Goal: Transaction & Acquisition: Obtain resource

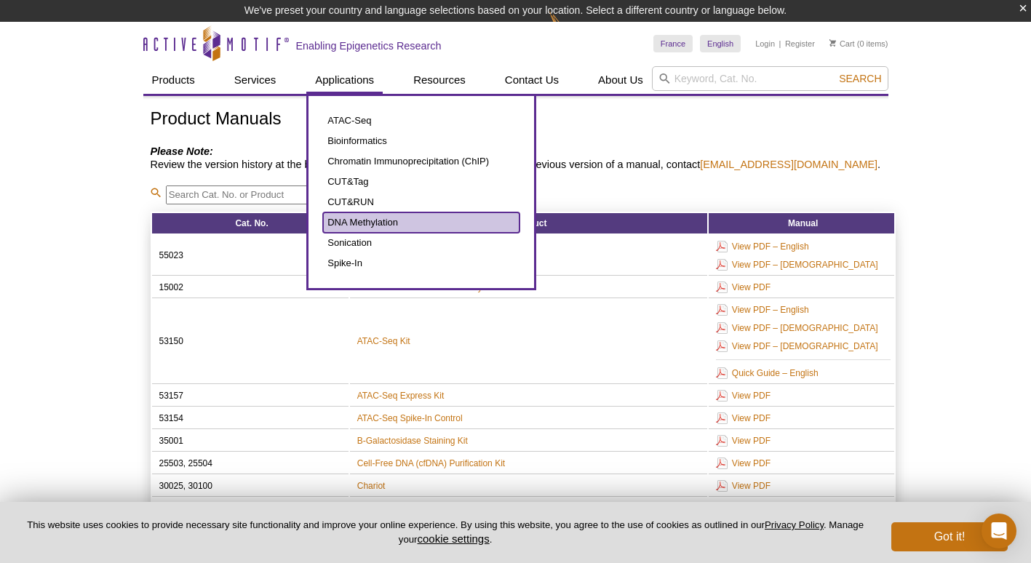
click at [360, 220] on link "DNA Methylation" at bounding box center [421, 222] width 196 height 20
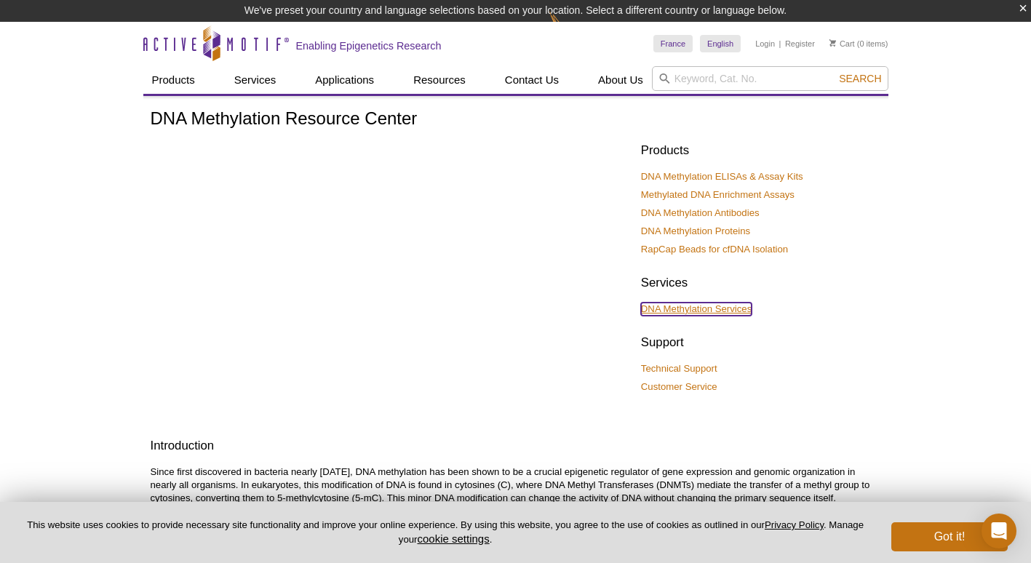
click at [705, 313] on link "DNA Methylation Services" at bounding box center [696, 309] width 111 height 13
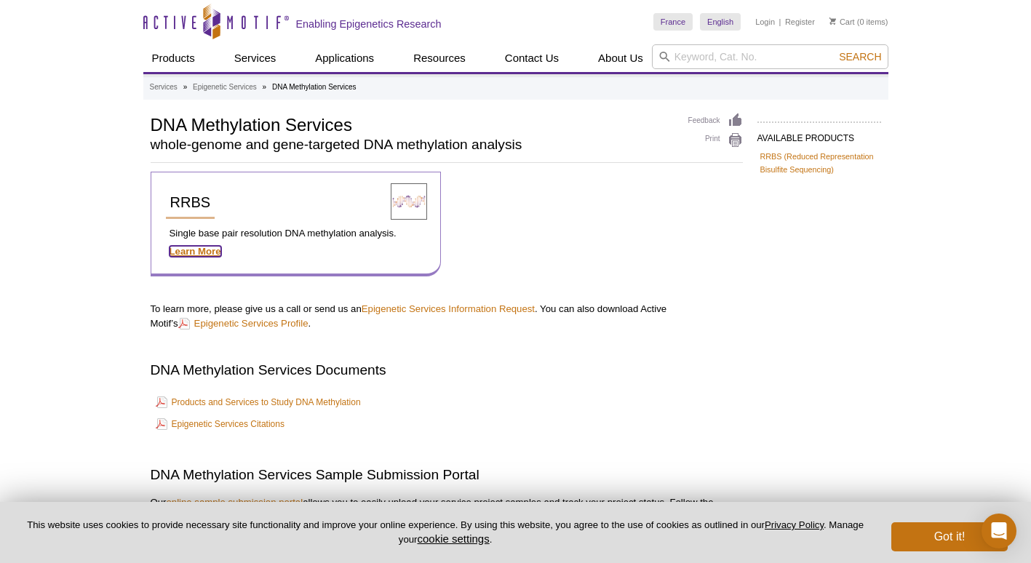
click at [193, 255] on strong "Learn More" at bounding box center [195, 251] width 52 height 11
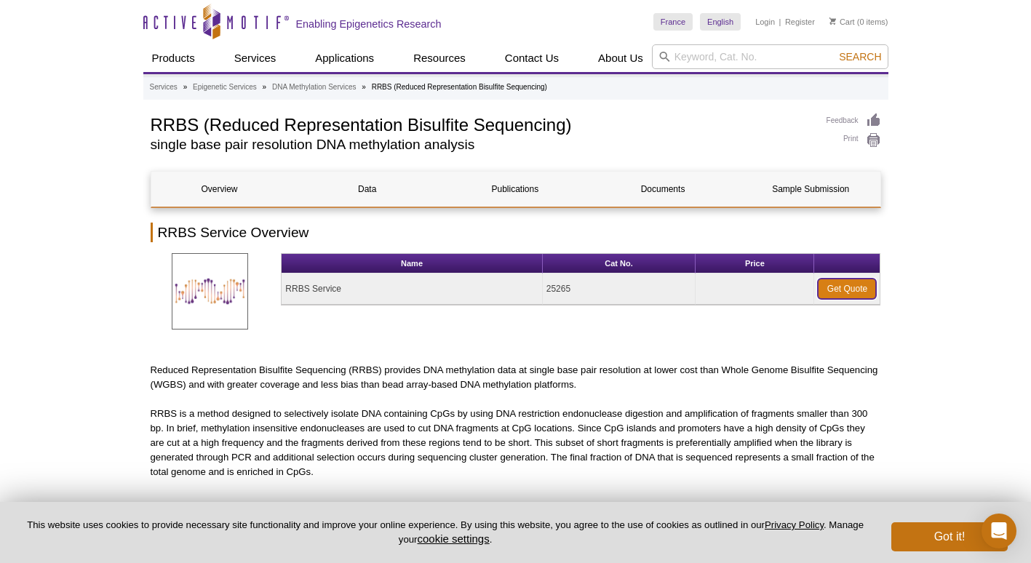
click at [842, 293] on link "Get Quote" at bounding box center [847, 289] width 58 height 20
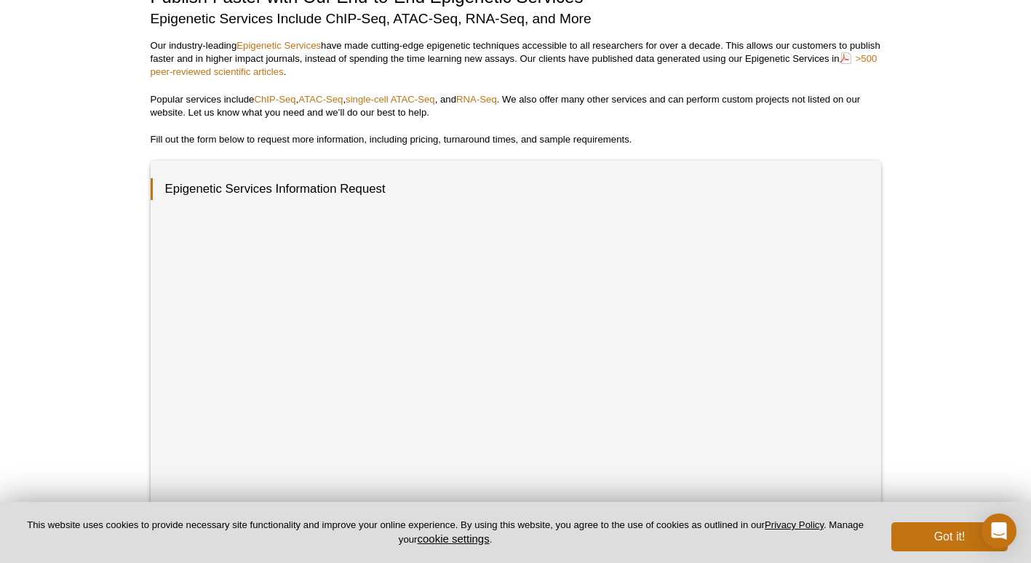
scroll to position [100, 0]
click at [814, 80] on div "Publish Faster with Our End-to-End Epigenetic Services Epigenetic Services Incl…" at bounding box center [516, 445] width 730 height 916
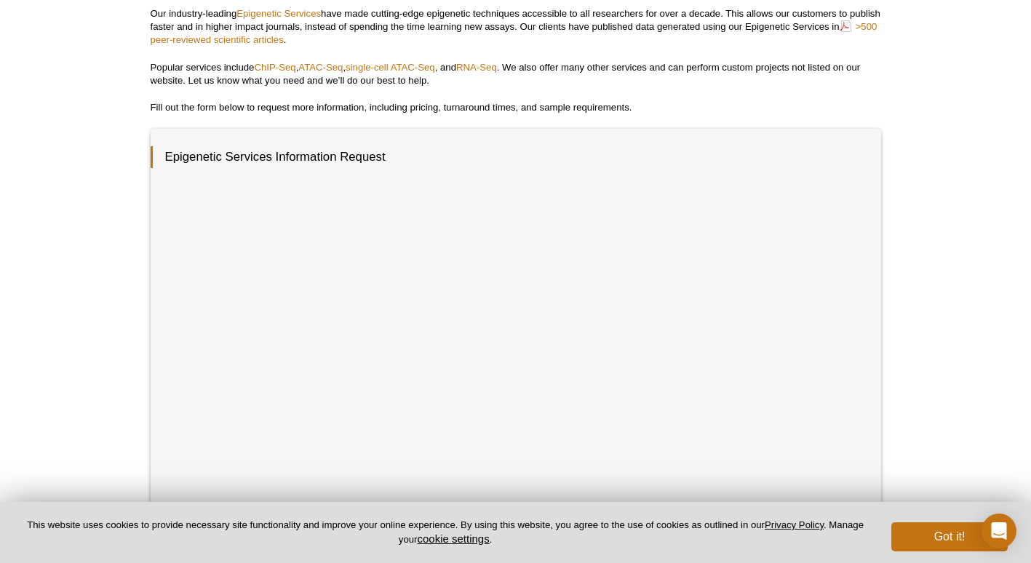
scroll to position [0, 0]
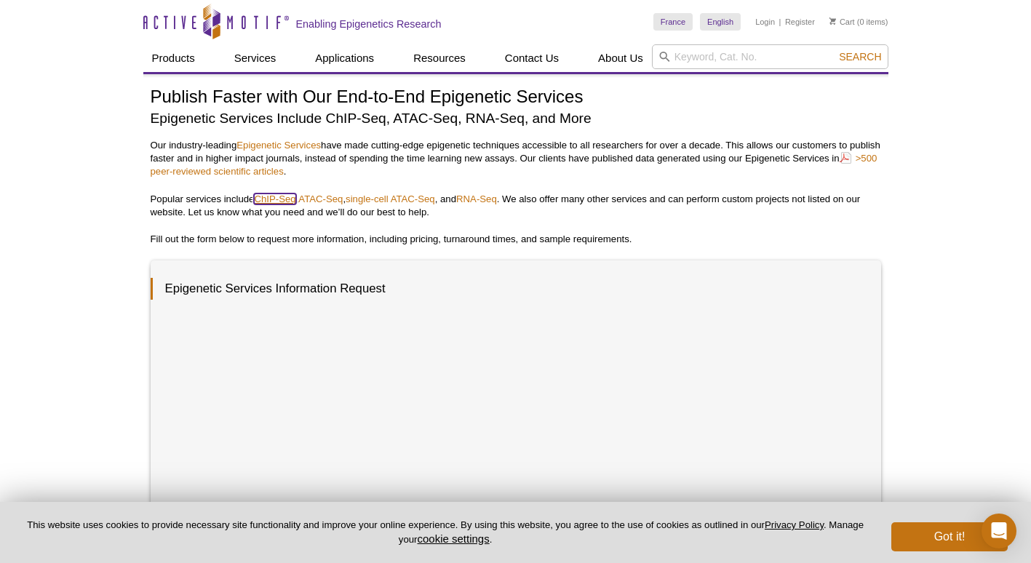
click at [271, 199] on link "ChIP-Seq" at bounding box center [274, 198] width 41 height 11
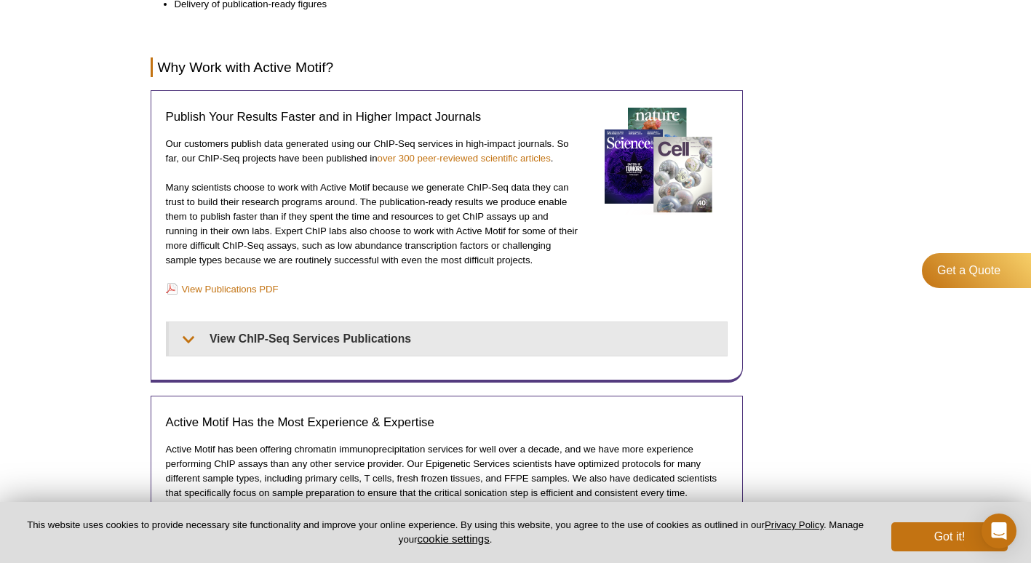
scroll to position [1170, 0]
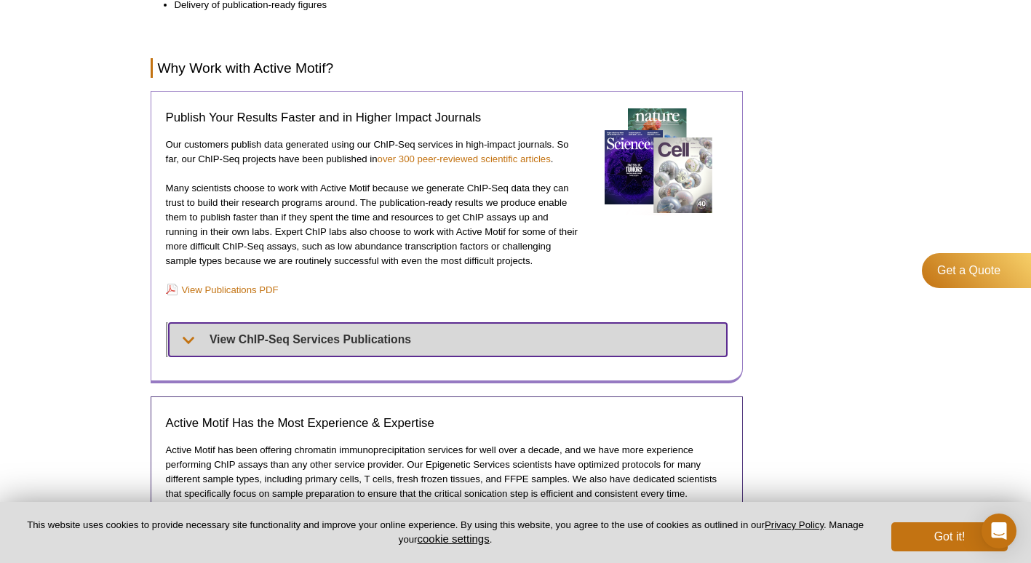
click at [191, 335] on summary "View ChIP-Seq Services Publications" at bounding box center [448, 339] width 558 height 33
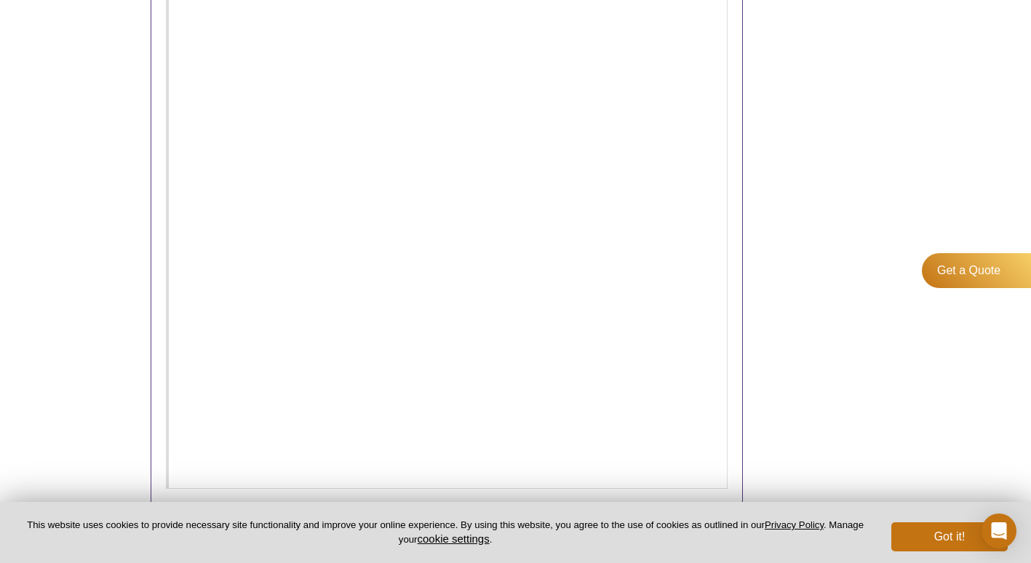
scroll to position [1904, 0]
